Goal: Find specific page/section: Find specific page/section

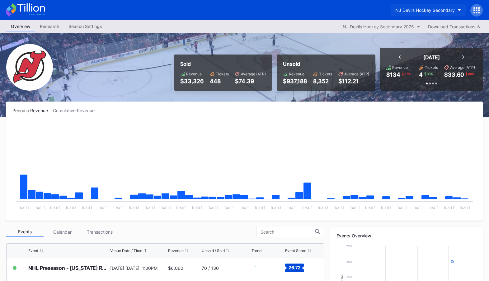
click at [440, 11] on div "NJ Devils Hockey Secondary" at bounding box center [424, 9] width 59 height 5
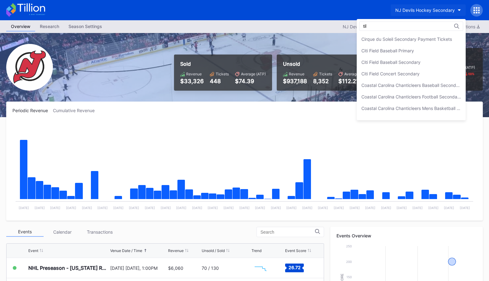
type input "till"
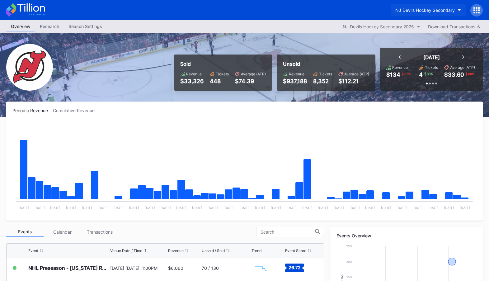
click at [440, 11] on div "NJ Devils Hockey Secondary" at bounding box center [424, 9] width 59 height 5
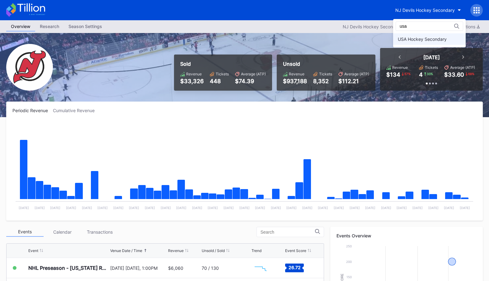
type input "usa"
click at [431, 39] on div "USA Hockey Secondary" at bounding box center [422, 38] width 49 height 5
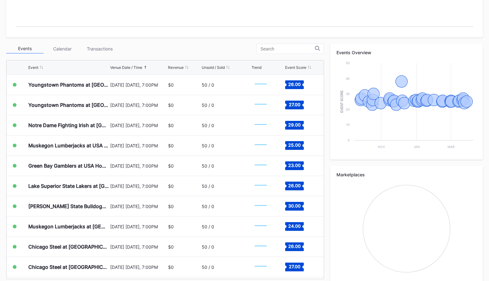
scroll to position [190, 0]
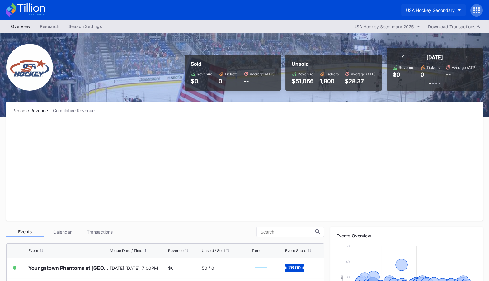
click at [437, 7] on div "USA Hockey Secondary" at bounding box center [430, 9] width 49 height 5
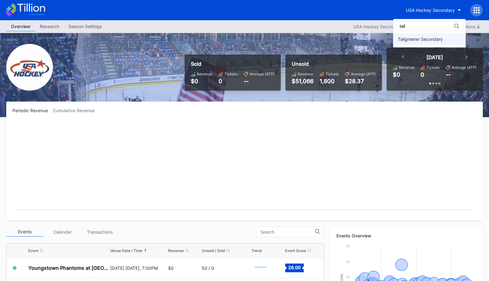
type input "tail"
click at [420, 36] on div "Tailgreeter Secondary" at bounding box center [429, 39] width 73 height 12
